Goal: Check status

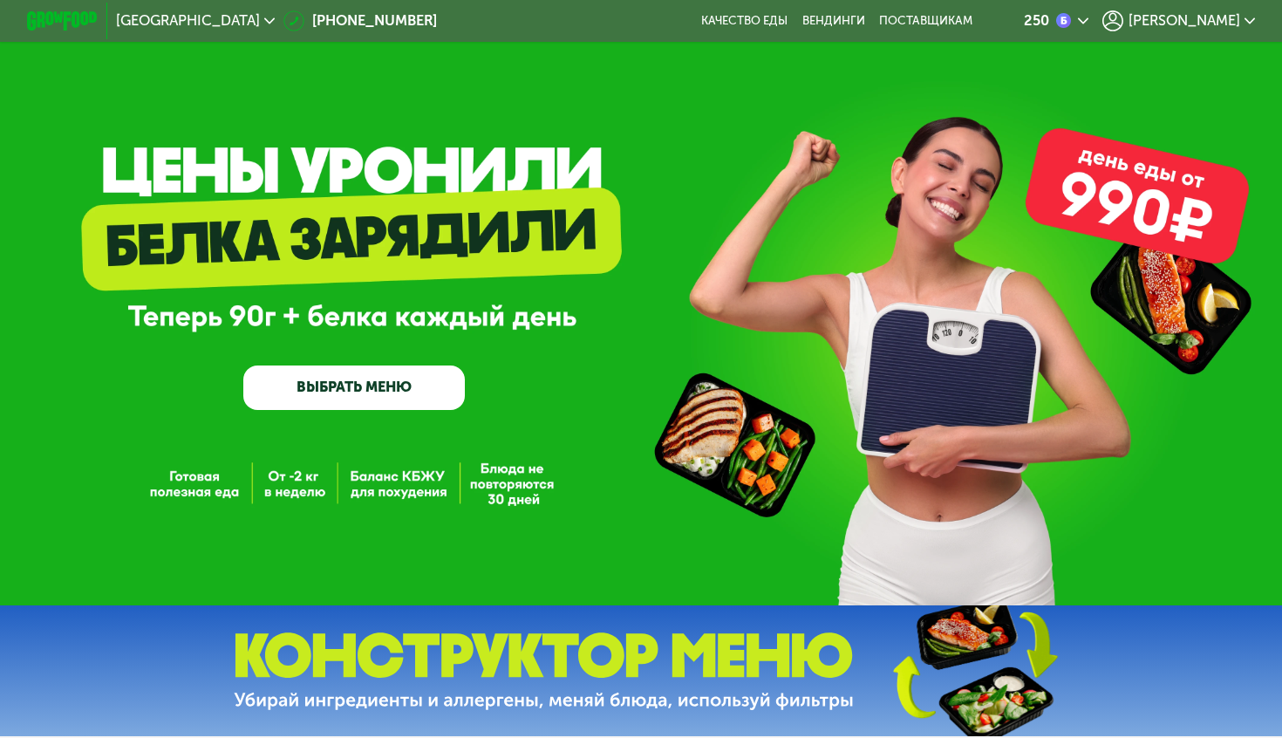
click at [1211, 21] on span "[PERSON_NAME]" at bounding box center [1184, 21] width 112 height 14
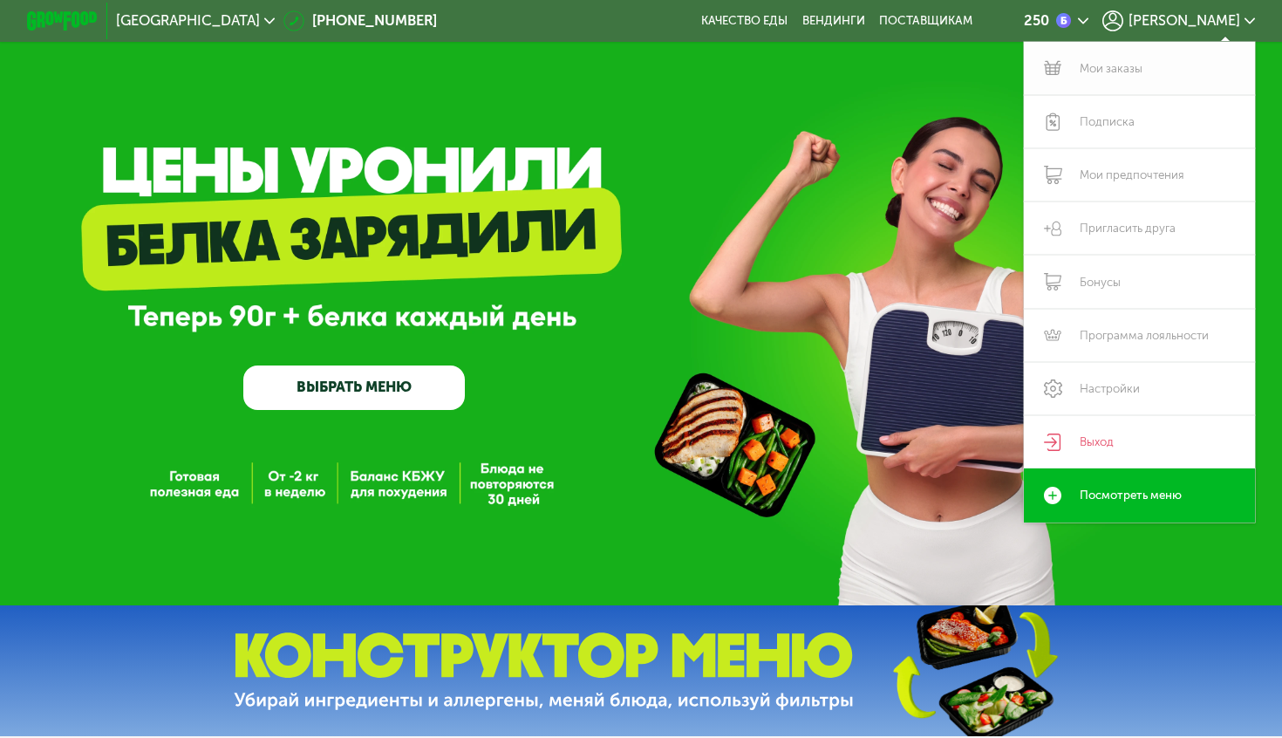
click at [1112, 67] on link "Мои заказы" at bounding box center [1139, 68] width 231 height 53
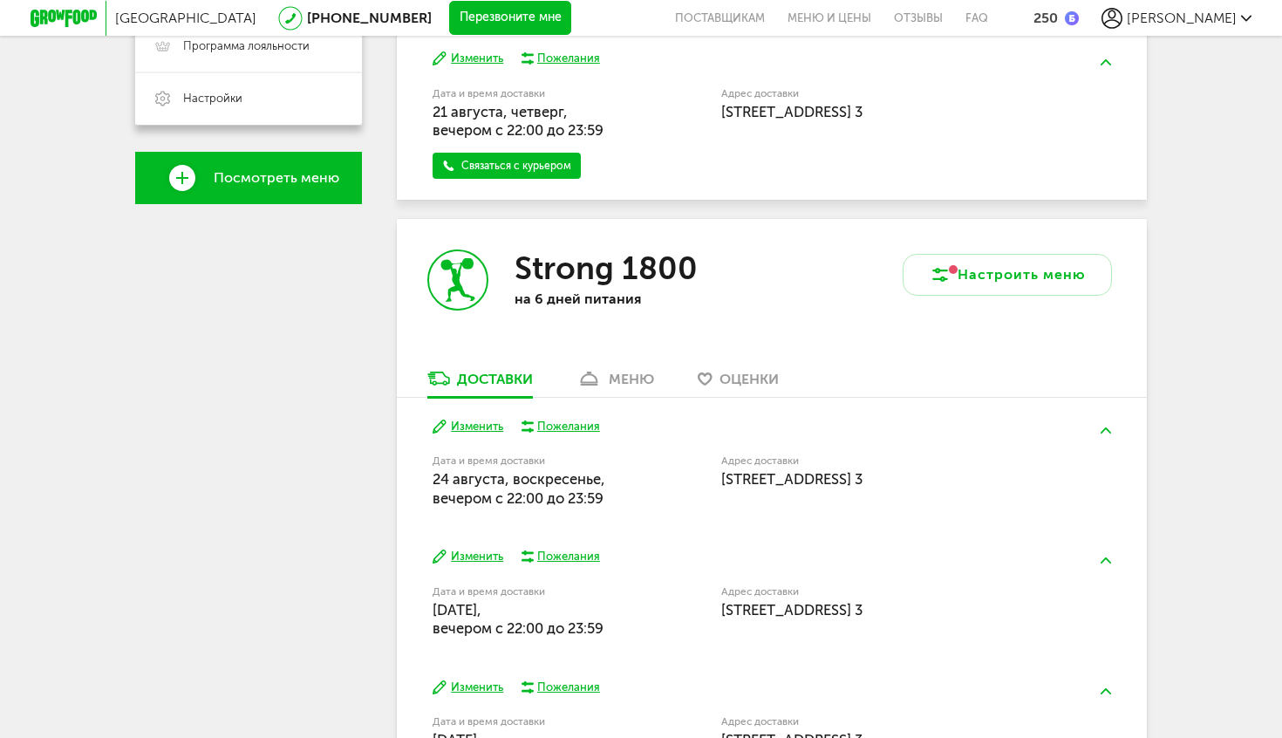
scroll to position [675, 0]
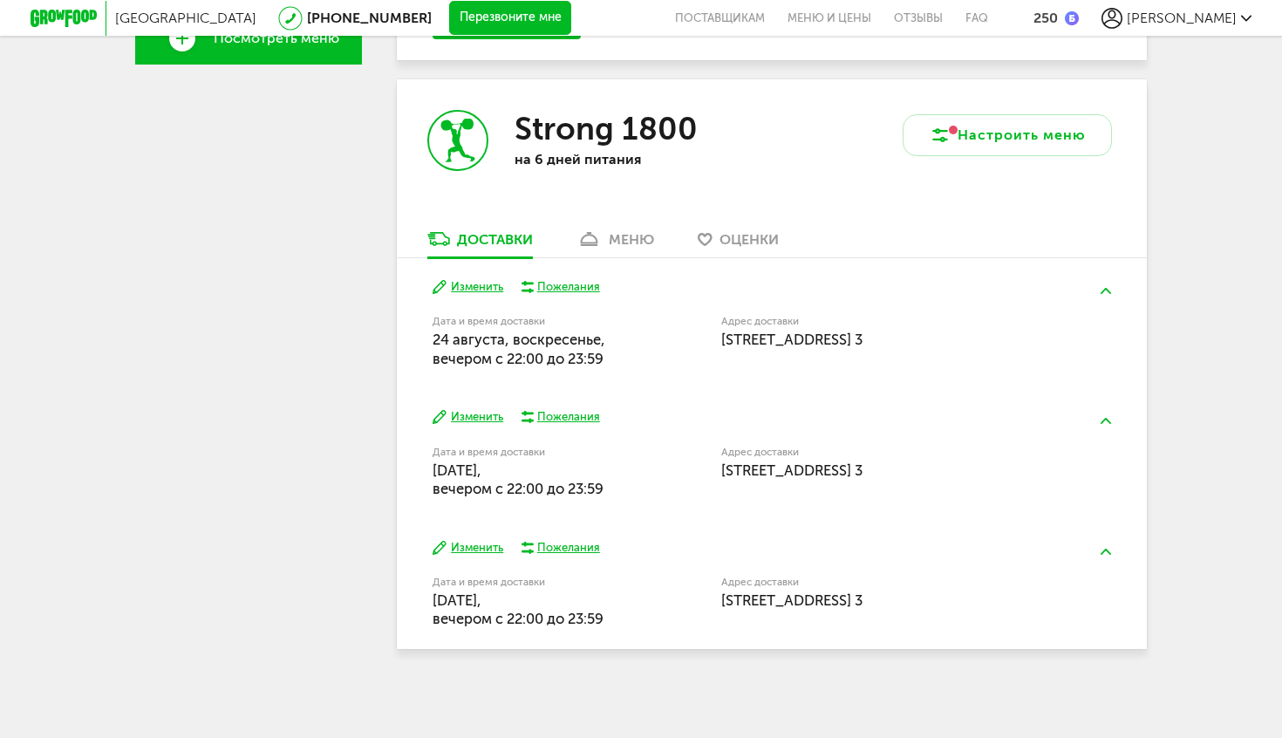
click at [625, 252] on link "меню" at bounding box center [615, 243] width 95 height 28
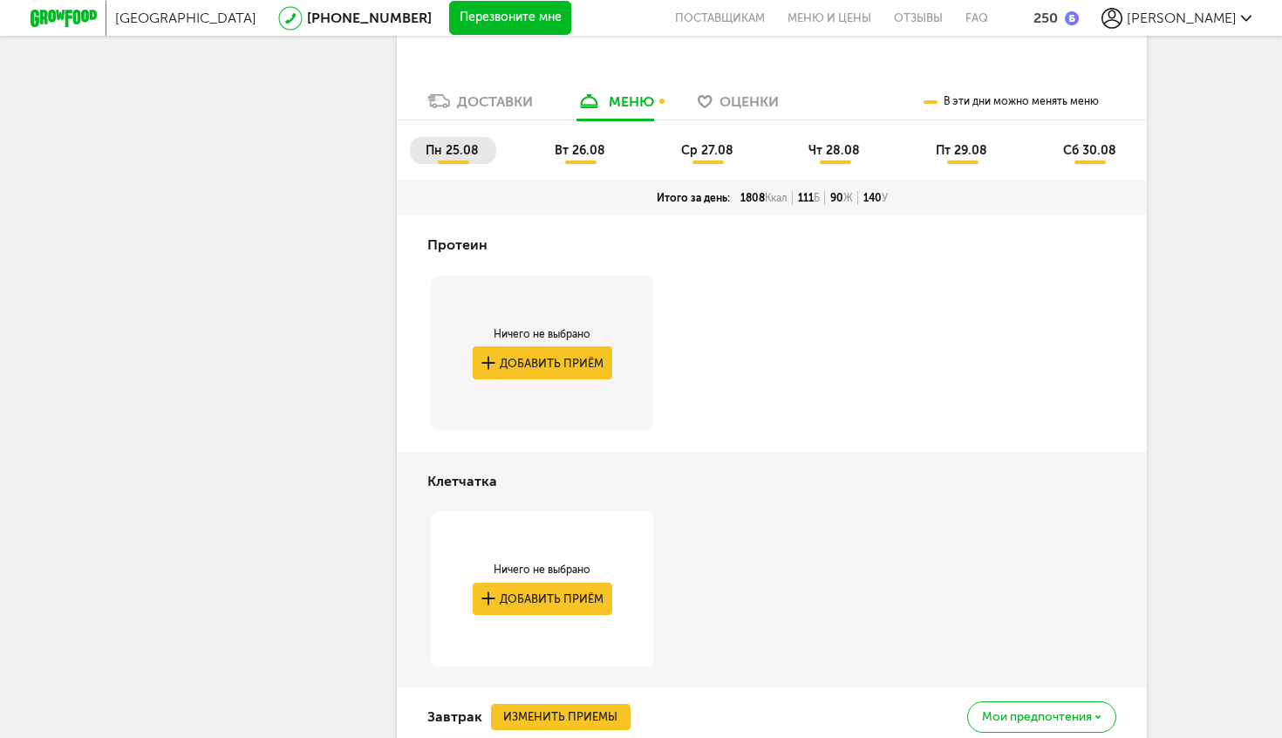
scroll to position [811, 0]
click at [520, 378] on button "Добавить приём" at bounding box center [542, 363] width 139 height 32
